Goal: Information Seeking & Learning: Learn about a topic

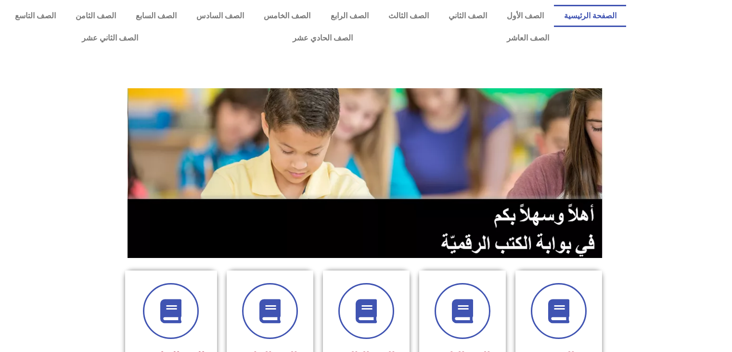
scroll to position [431, 0]
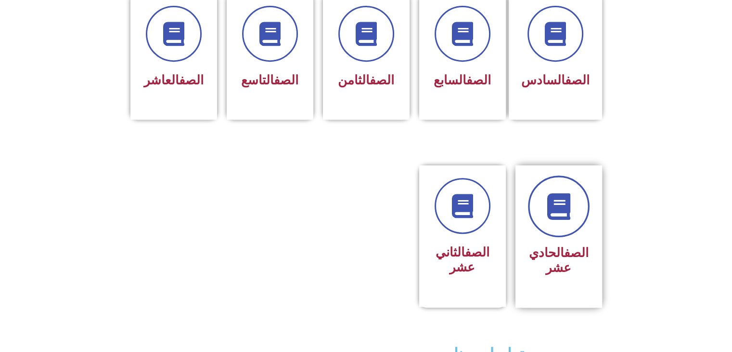
click at [556, 196] on icon at bounding box center [559, 206] width 26 height 26
click at [564, 193] on icon at bounding box center [559, 206] width 26 height 26
click at [491, 205] on div at bounding box center [462, 206] width 61 height 56
click at [562, 252] on h3 "الصف الحادي عشر" at bounding box center [559, 260] width 61 height 30
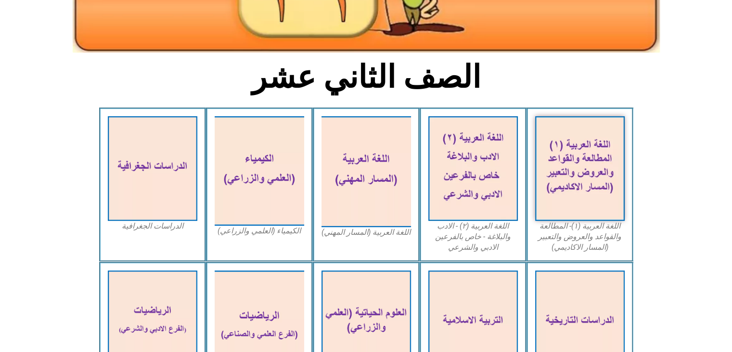
scroll to position [191, 0]
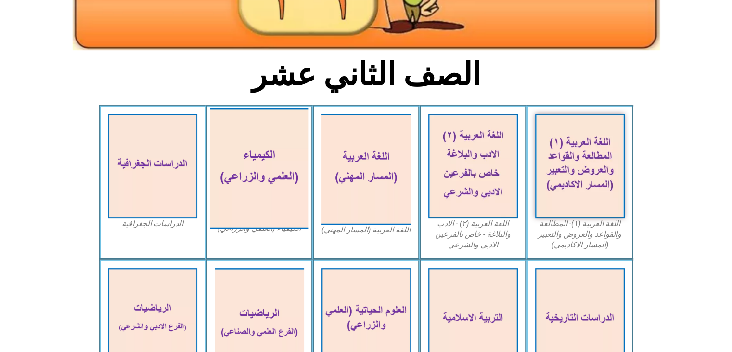
click at [249, 165] on img at bounding box center [259, 168] width 99 height 120
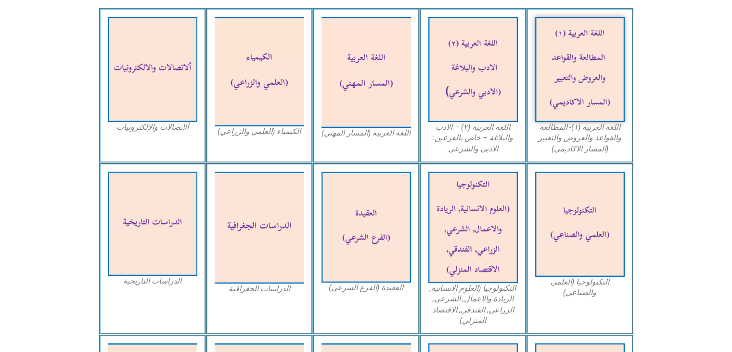
scroll to position [333, 0]
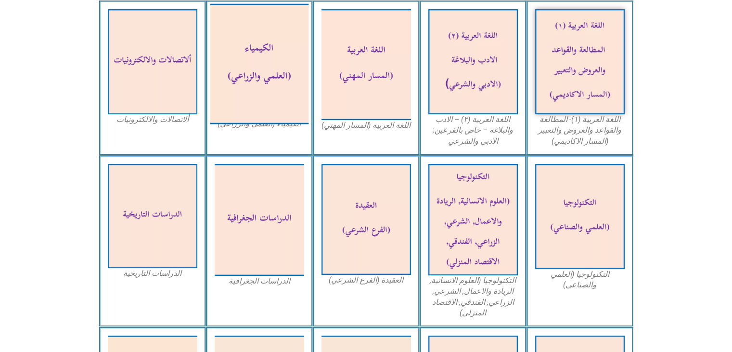
click at [259, 71] on img at bounding box center [259, 63] width 99 height 120
